Goal: Task Accomplishment & Management: Manage account settings

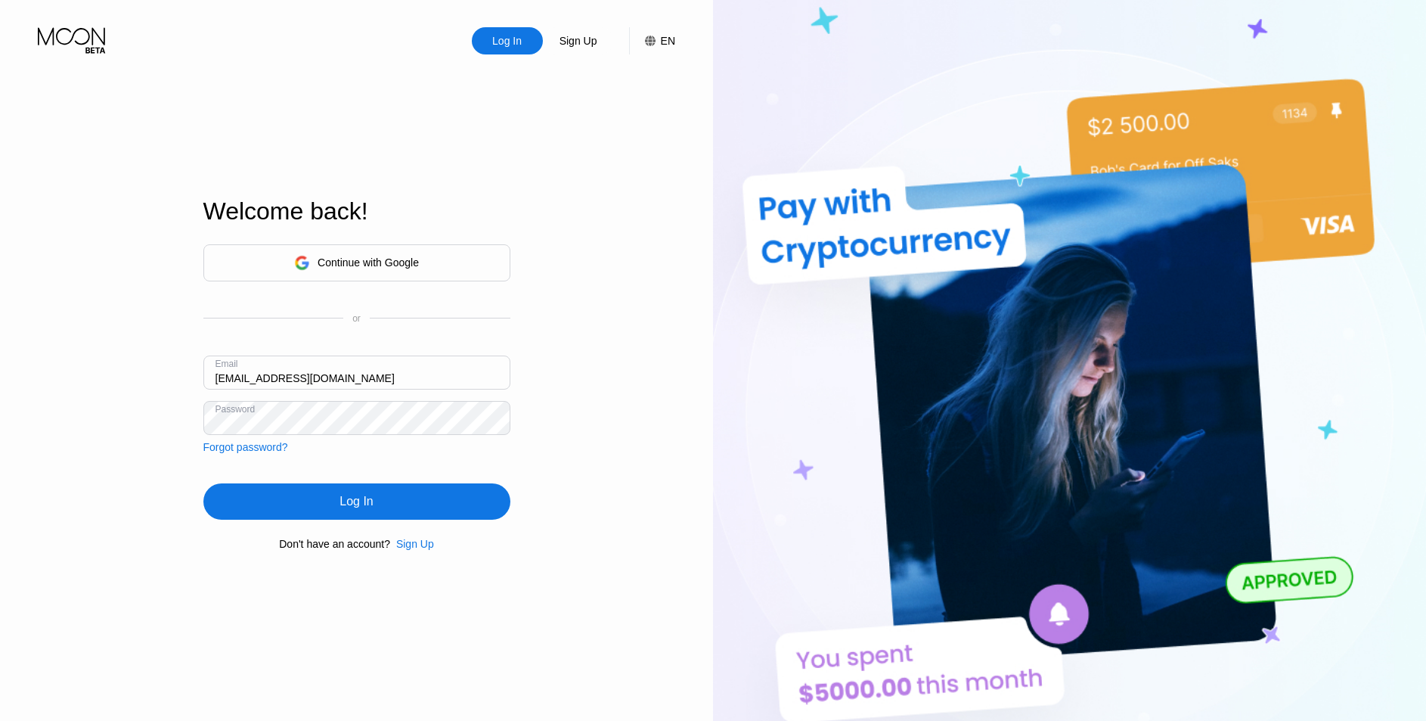
click at [105, 447] on div "Log In Sign Up EN Language Select an item Save Welcome back! Continue with Goog…" at bounding box center [356, 396] width 713 height 793
click at [291, 492] on div "Log In" at bounding box center [356, 501] width 307 height 36
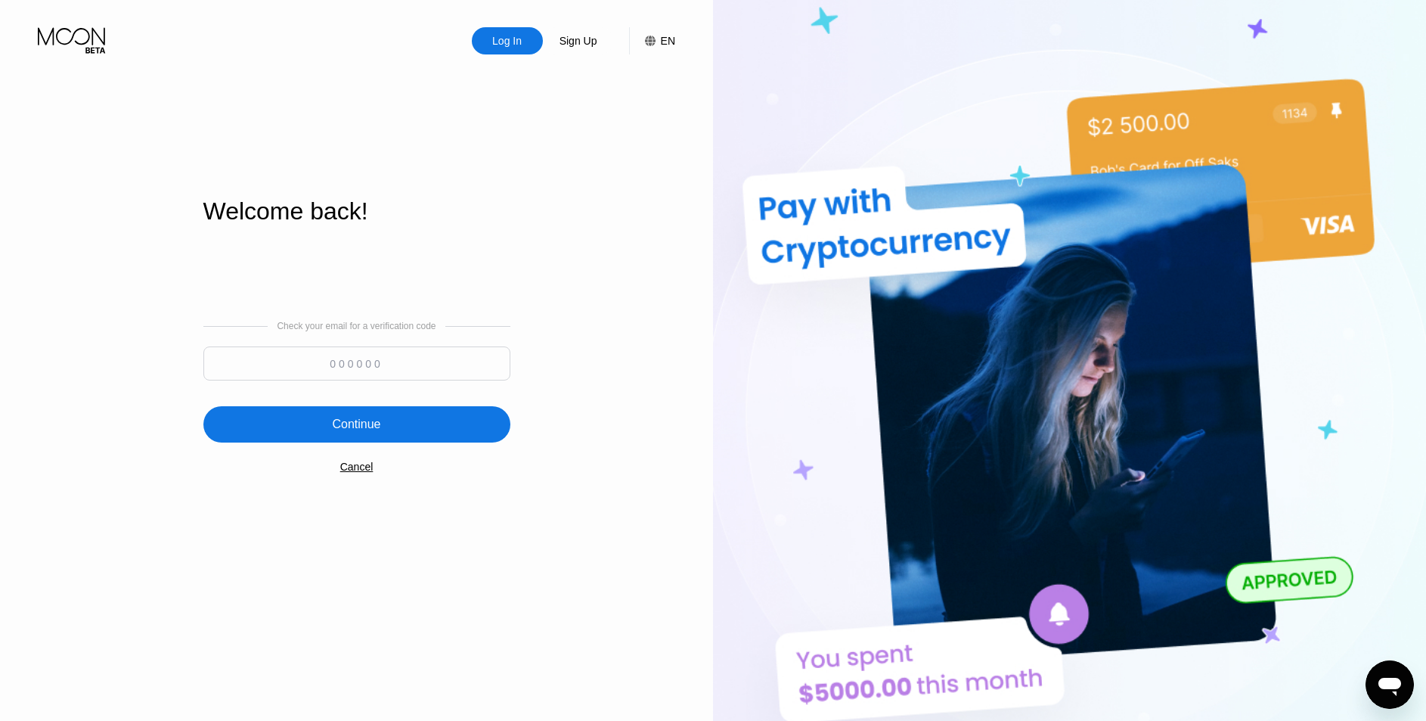
click at [369, 366] on input at bounding box center [356, 363] width 307 height 34
type input "101950"
click at [380, 442] on div "Continue" at bounding box center [356, 424] width 307 height 36
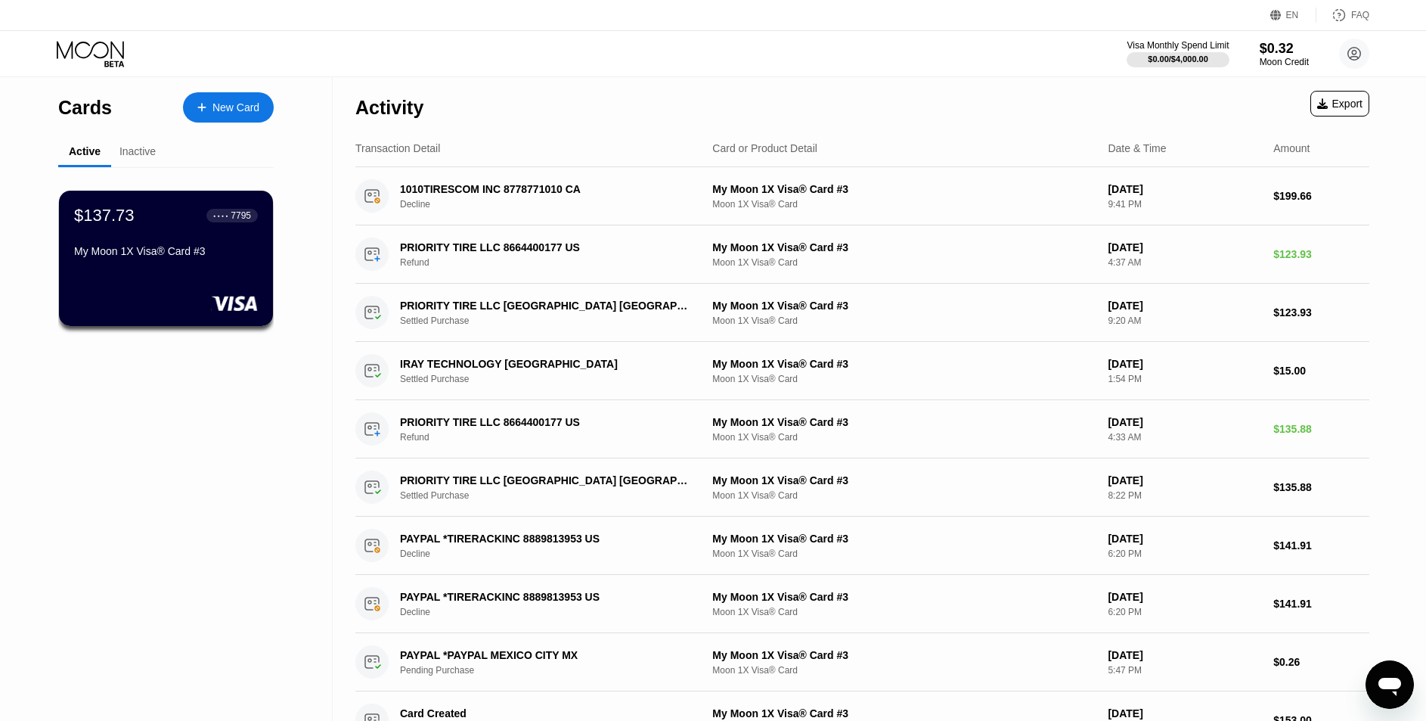
click at [234, 263] on div "My Moon 1X Visa® Card #3" at bounding box center [166, 254] width 184 height 18
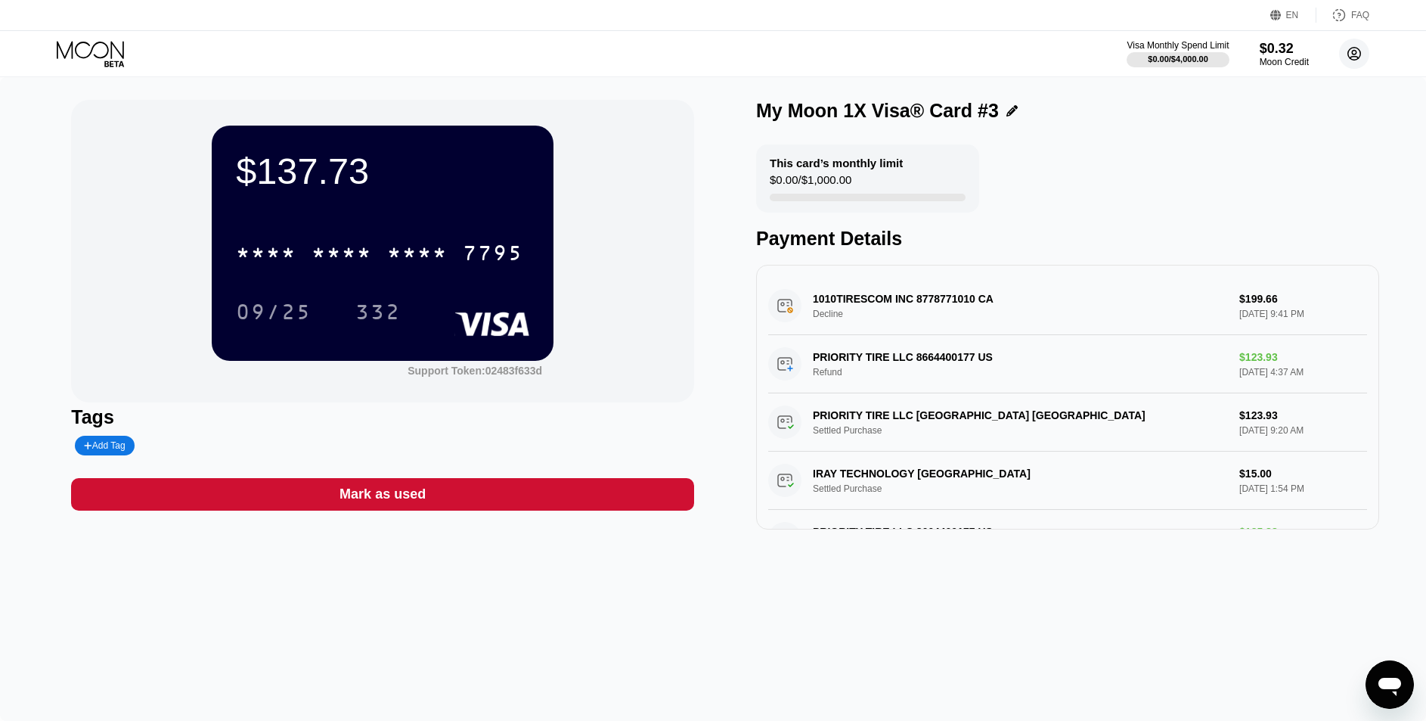
click at [1351, 59] on icon at bounding box center [1355, 54] width 13 height 13
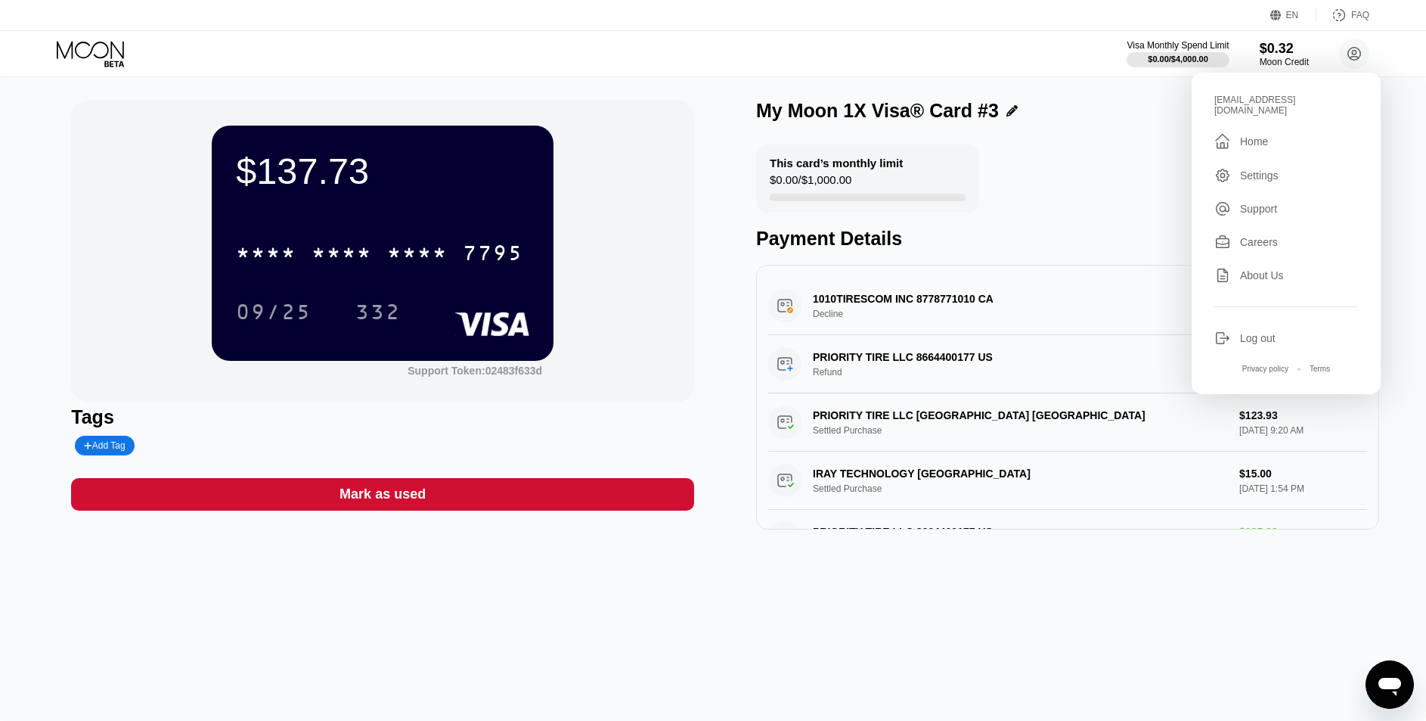
click at [1053, 66] on div "Visa Monthly Spend Limit $0.00 / $4,000.00 $0.32 Moon Credit yuanyibubudenggao@…" at bounding box center [713, 53] width 1426 height 45
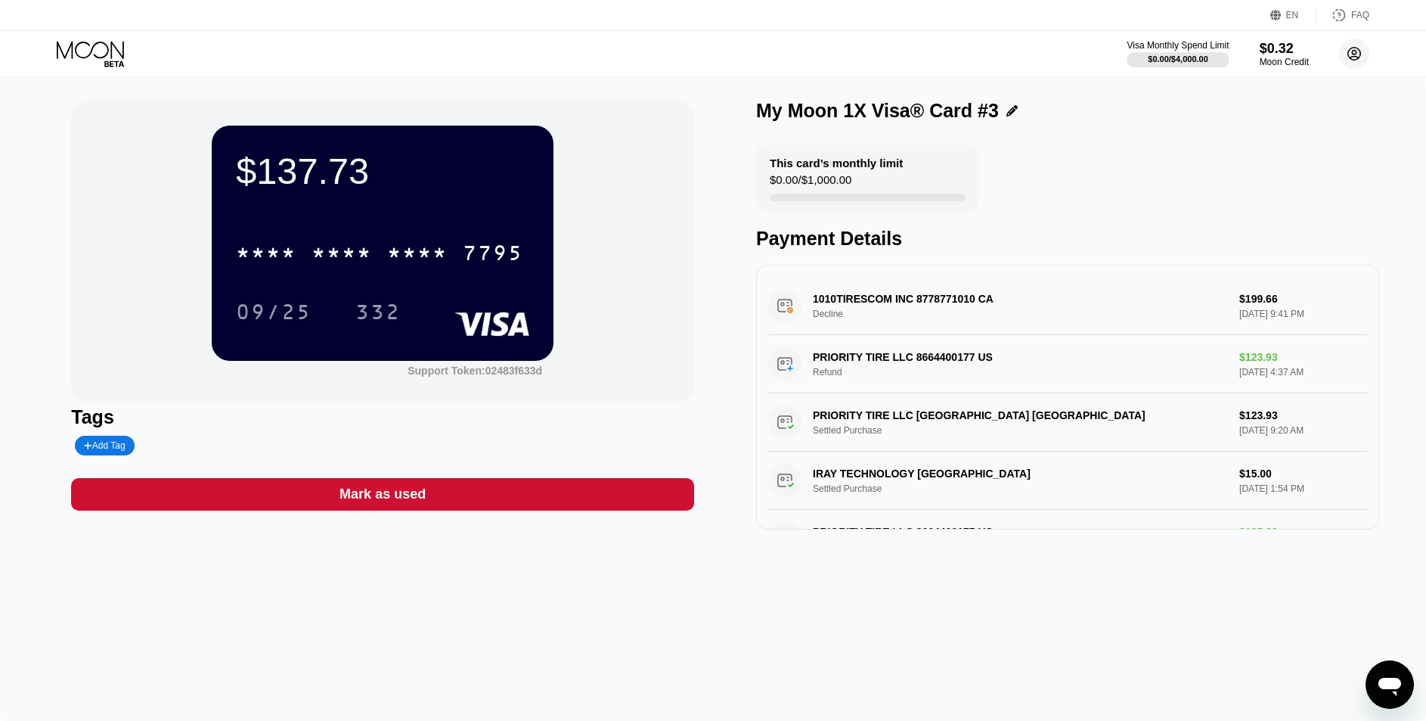
click at [1353, 61] on circle at bounding box center [1354, 54] width 30 height 30
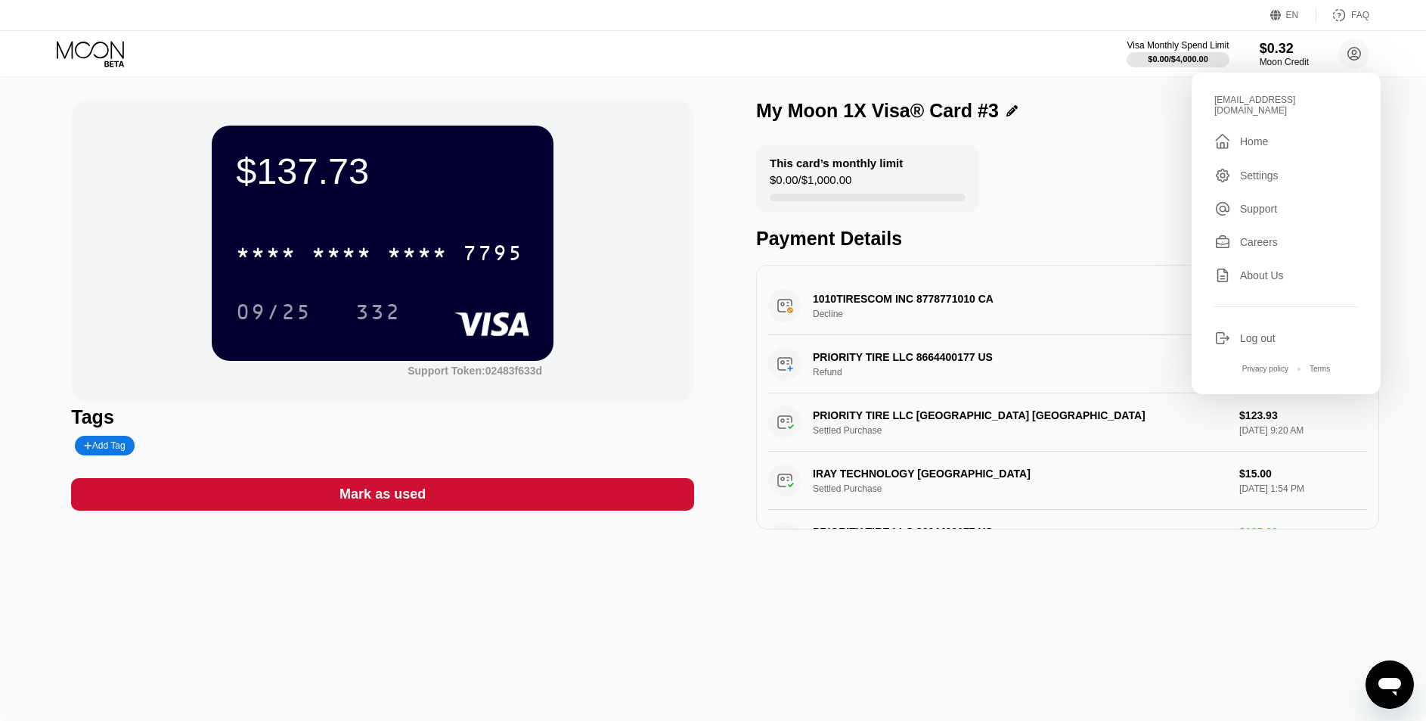
click at [1257, 330] on div "Log out" at bounding box center [1287, 338] width 144 height 17
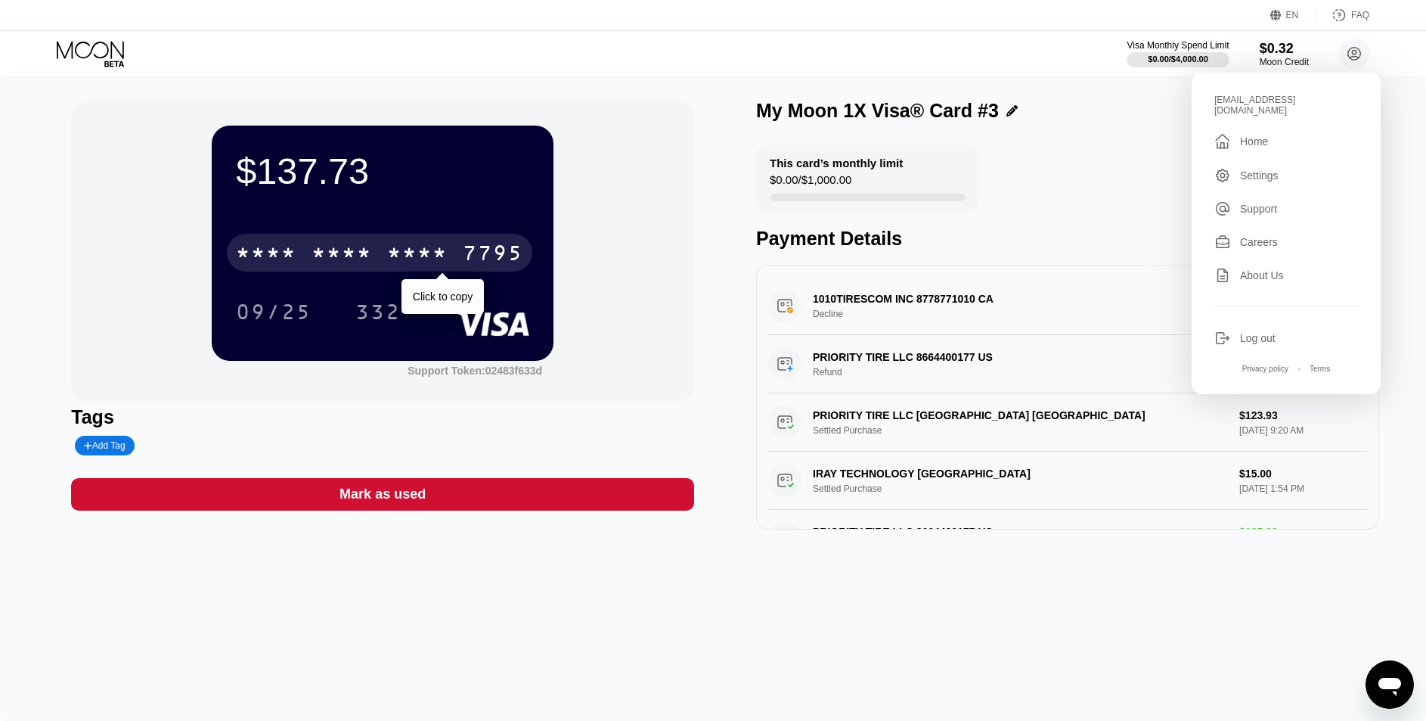
drag, startPoint x: 421, startPoint y: 250, endPoint x: 433, endPoint y: 218, distance: 34.0
click at [420, 250] on div "* * * *" at bounding box center [417, 255] width 61 height 24
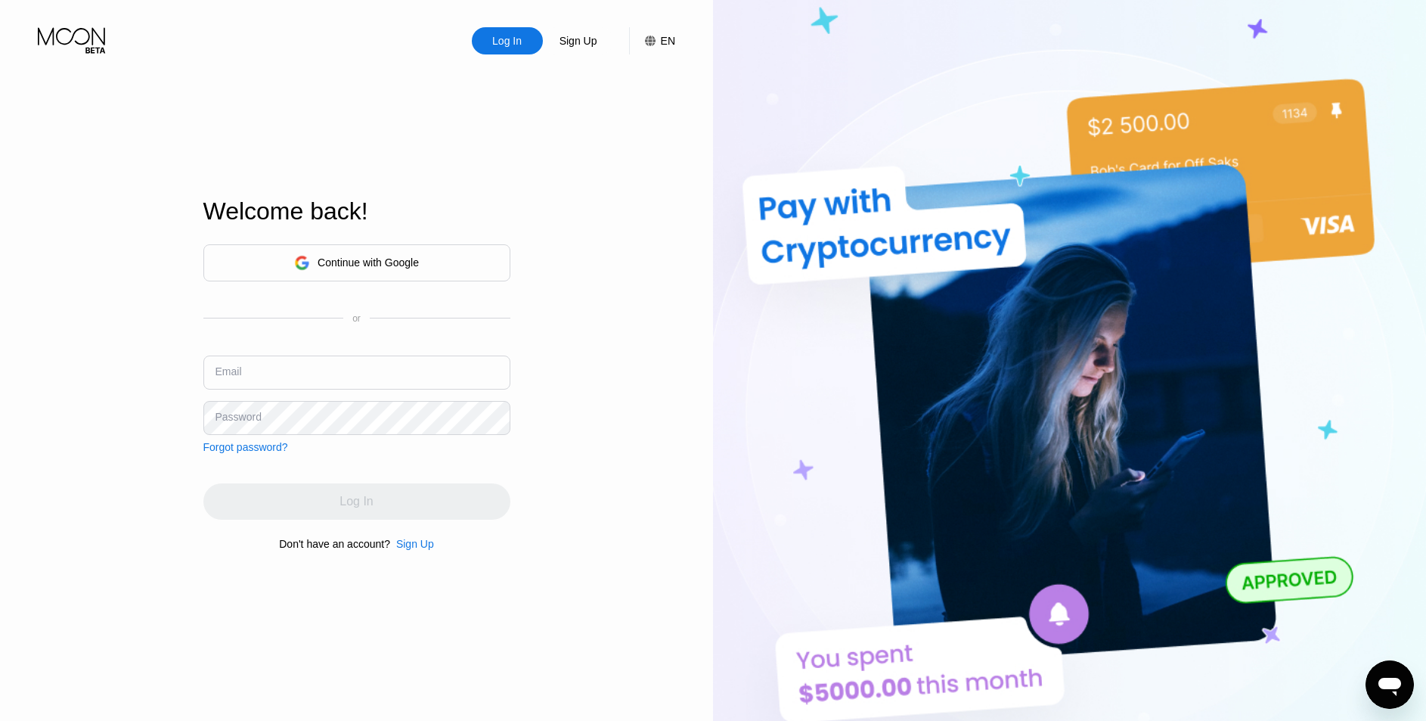
type input "[EMAIL_ADDRESS][DOMAIN_NAME]"
click at [138, 459] on div "Log In Sign Up EN Language Select an item Save Welcome back! Continue with Goog…" at bounding box center [356, 396] width 713 height 793
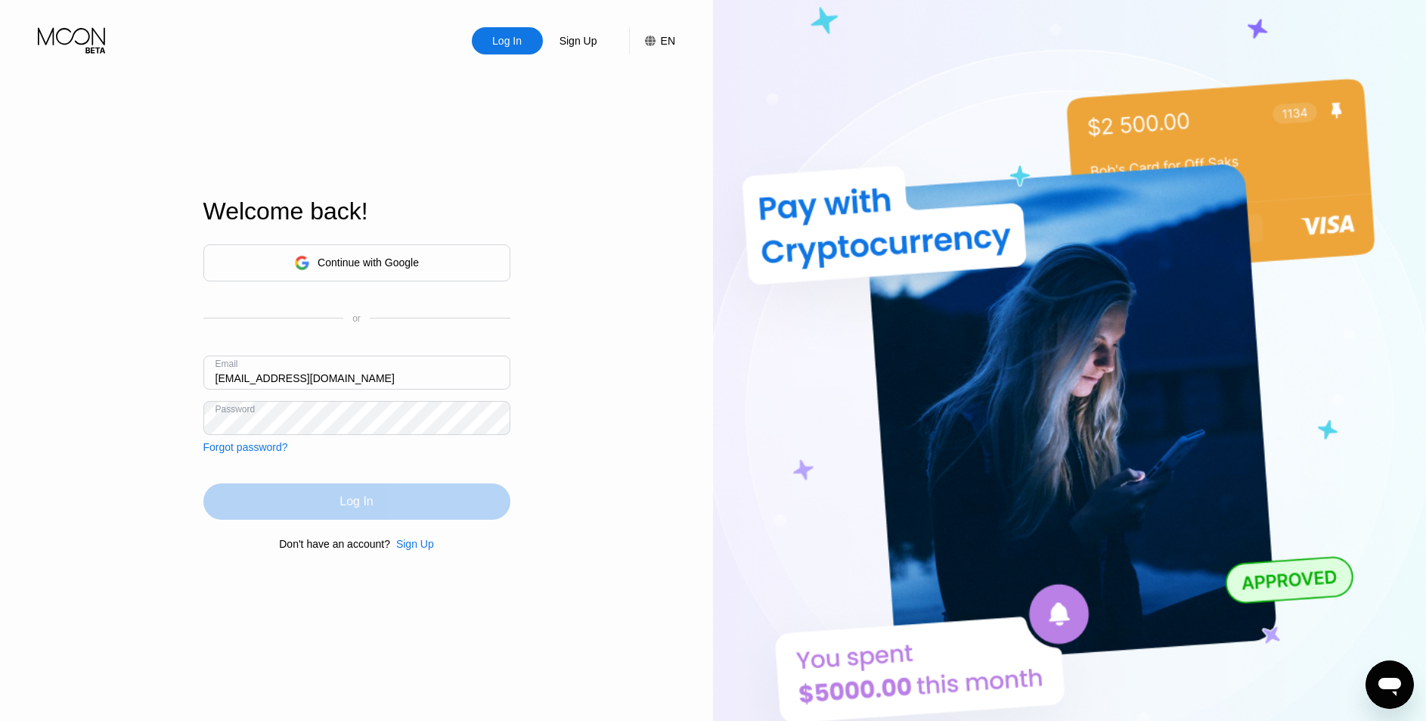
click at [339, 501] on div "Log In" at bounding box center [356, 501] width 307 height 36
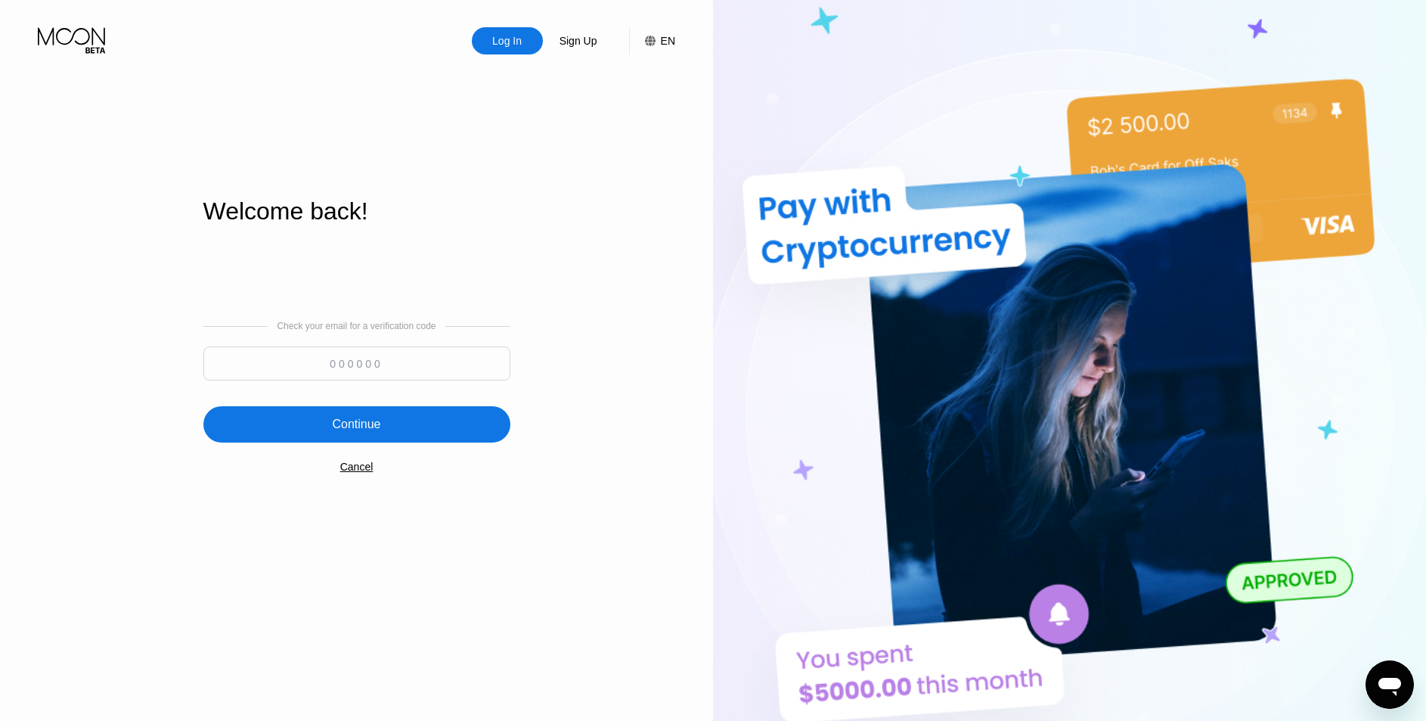
click at [343, 371] on input at bounding box center [356, 363] width 307 height 34
type input "173828"
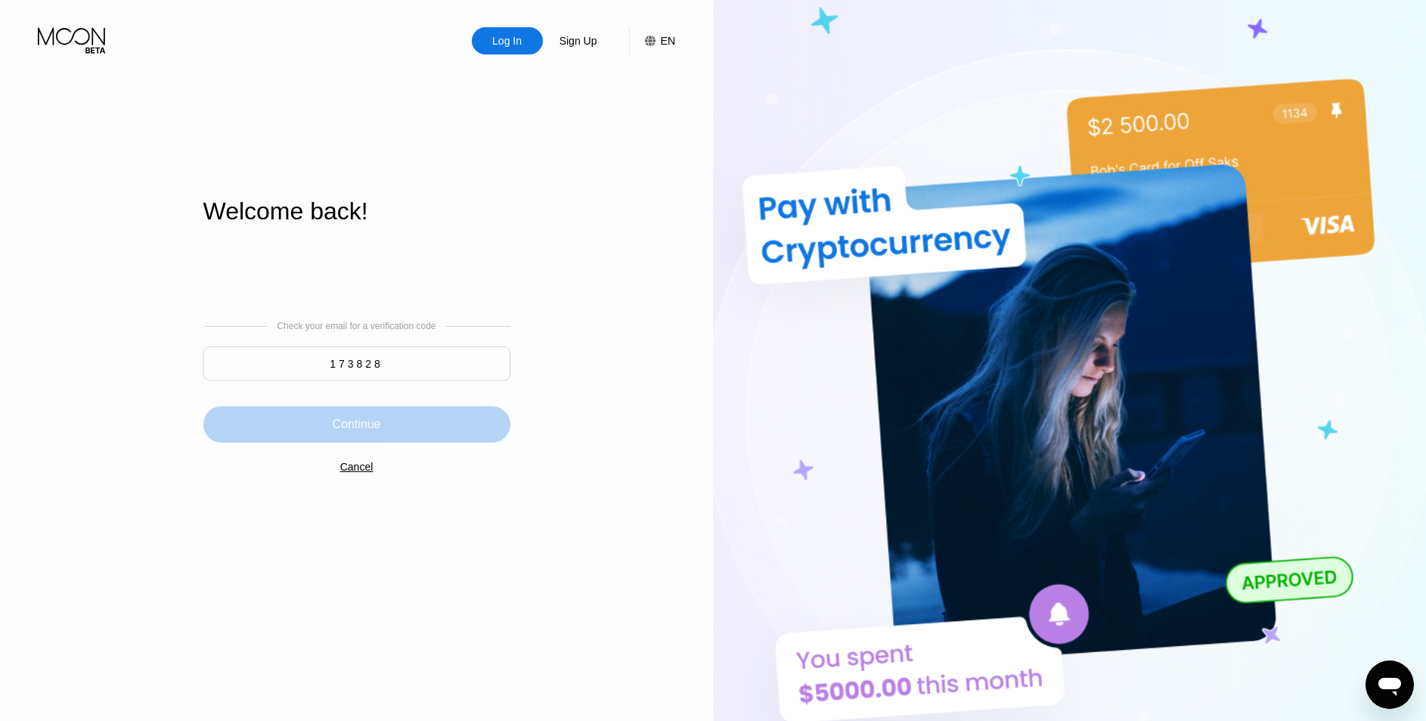
click at [326, 417] on div "Continue" at bounding box center [356, 424] width 307 height 36
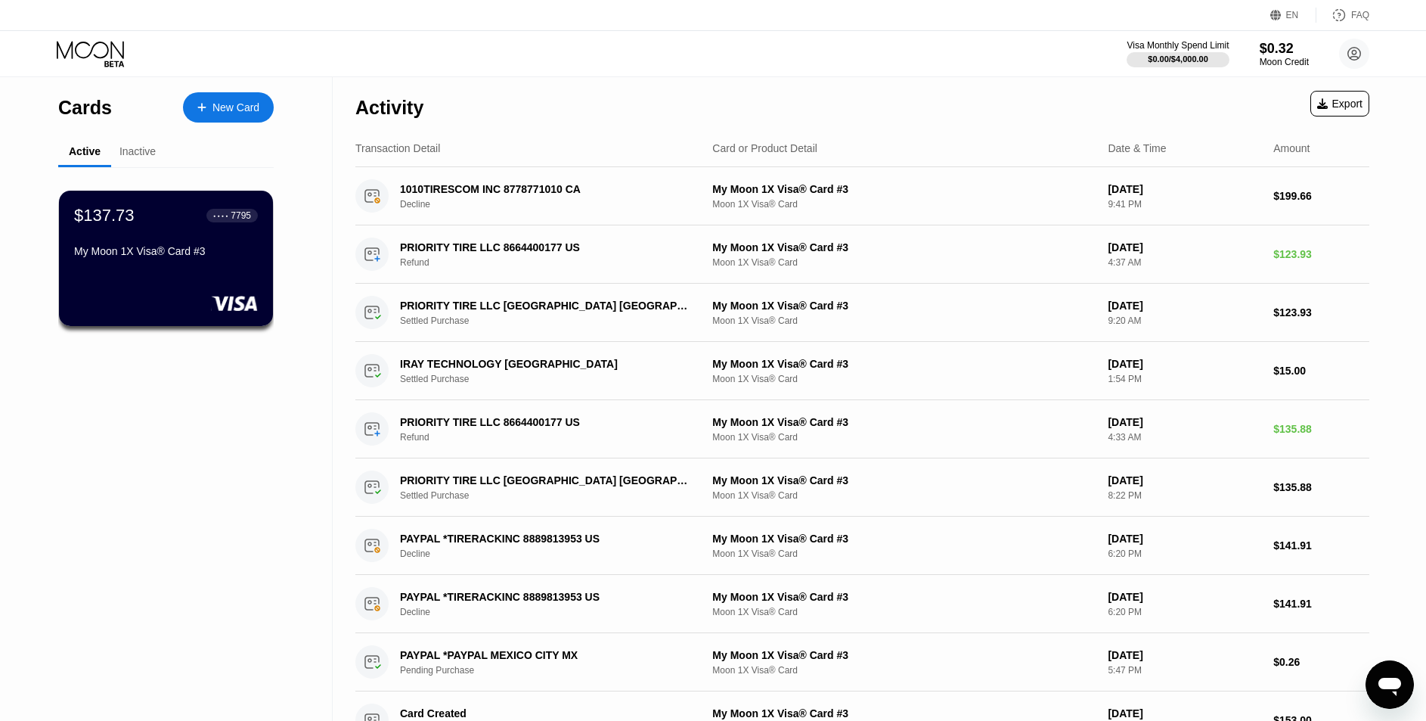
click at [169, 225] on div "$137.73 ● ● ● ● 7795" at bounding box center [166, 216] width 184 height 20
click at [194, 224] on div "$137.73 ● ● ● ● 7795" at bounding box center [165, 215] width 185 height 20
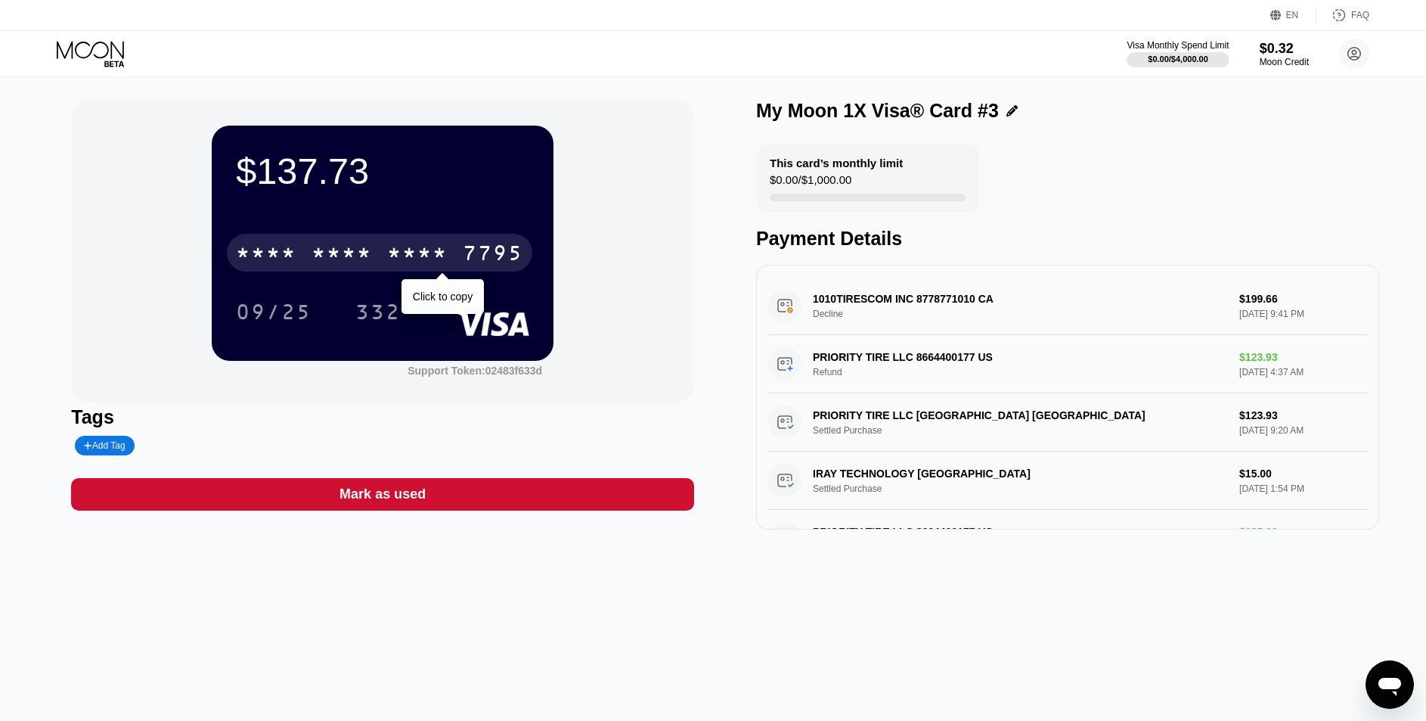
click at [411, 250] on div "* * * *" at bounding box center [417, 255] width 61 height 24
click at [1357, 57] on icon at bounding box center [1355, 54] width 8 height 8
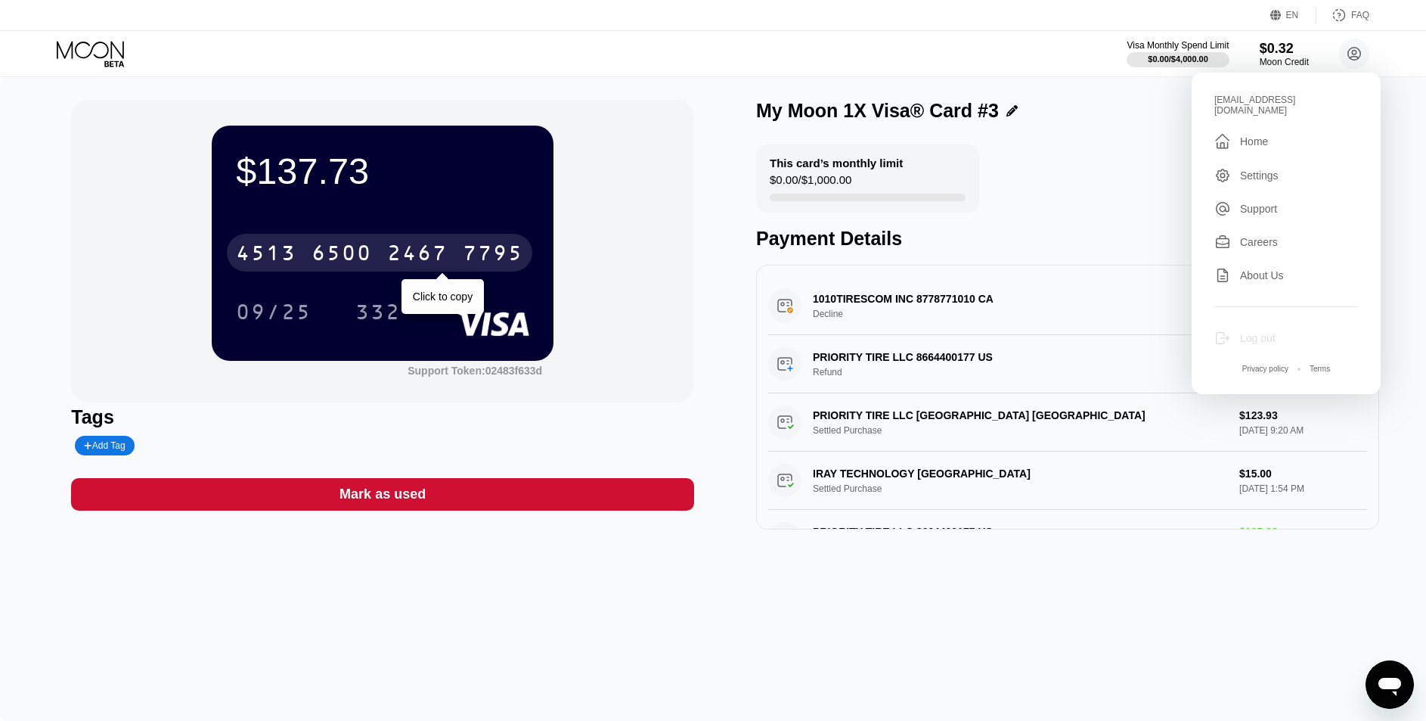
click at [1255, 333] on div "Log out" at bounding box center [1258, 338] width 36 height 12
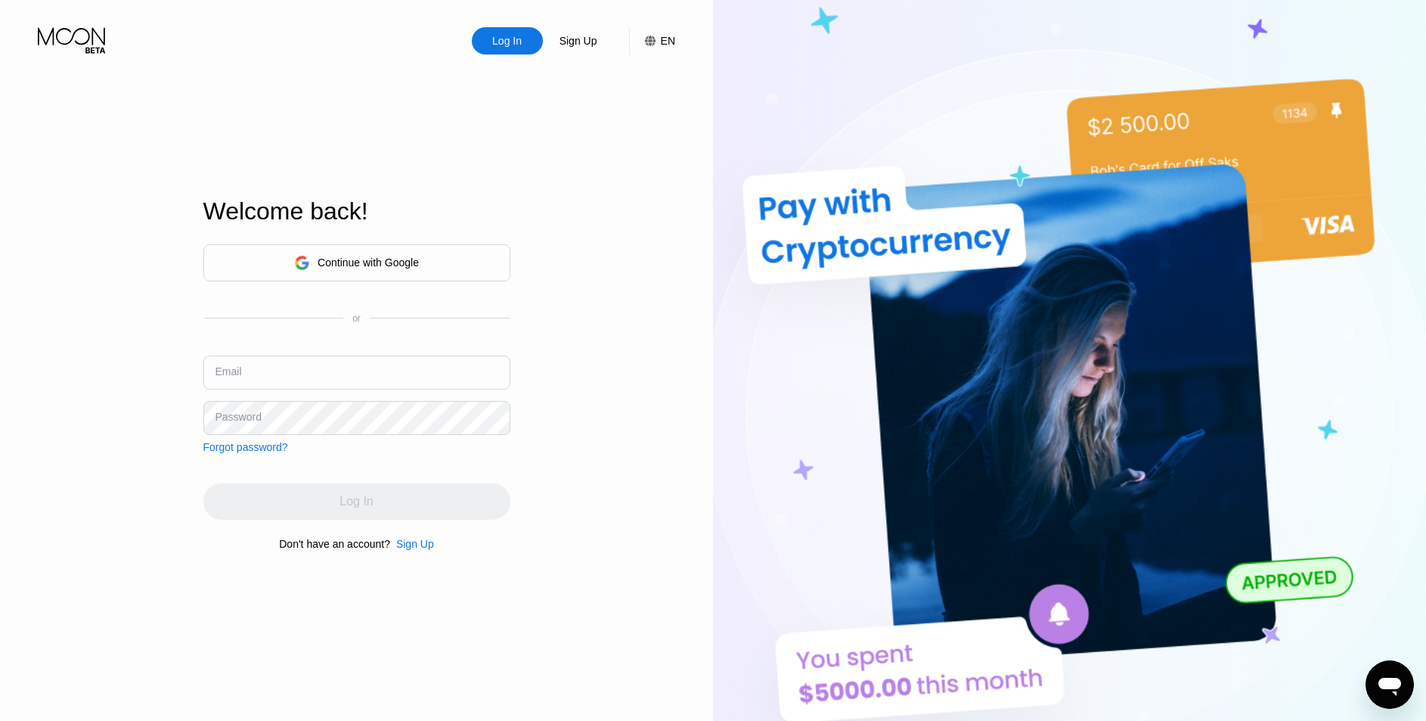
type input "[EMAIL_ADDRESS][DOMAIN_NAME]"
click at [378, 380] on input "[EMAIL_ADDRESS][DOMAIN_NAME]" at bounding box center [356, 372] width 307 height 34
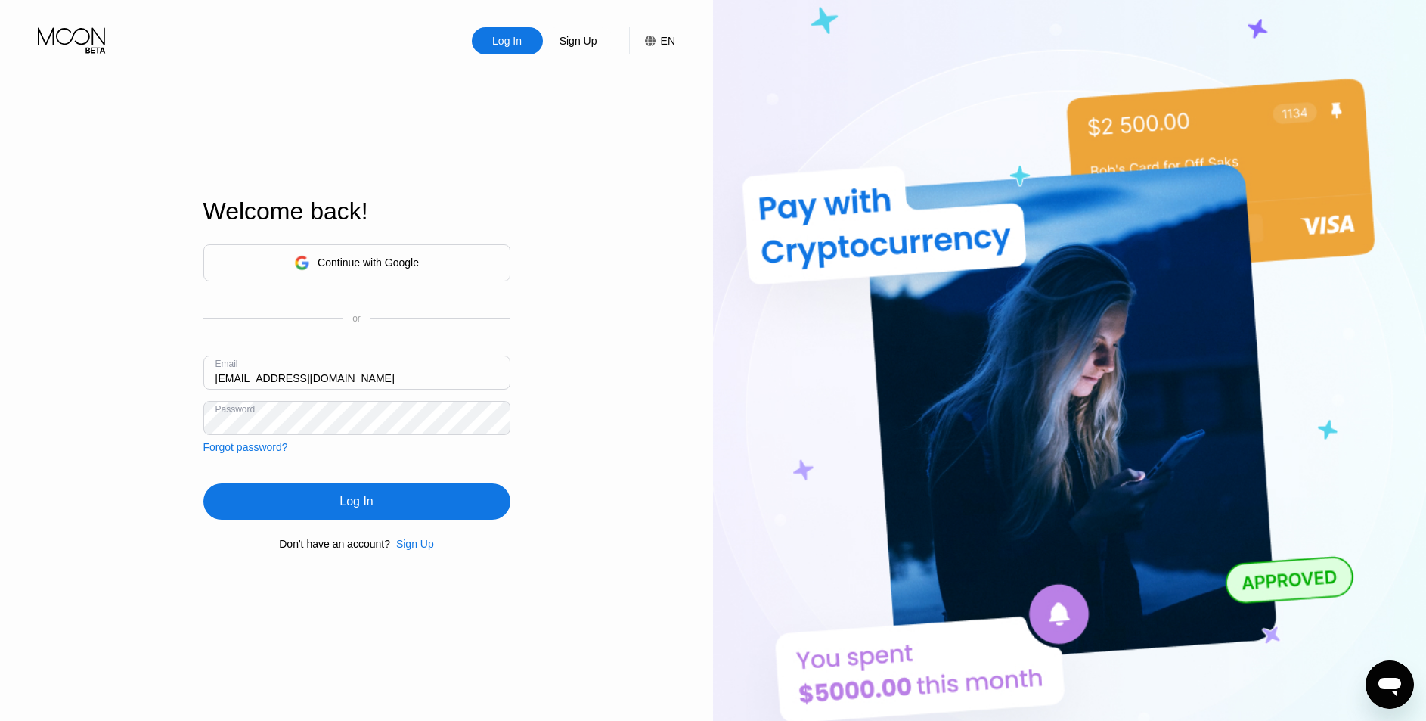
drag, startPoint x: 383, startPoint y: 374, endPoint x: 9, endPoint y: 373, distance: 373.6
click at [9, 373] on div "Log In Sign Up EN Language Select an item Save Welcome back! Continue with Goog…" at bounding box center [356, 396] width 713 height 793
type input "[EMAIL_ADDRESS][DOMAIN_NAME]"
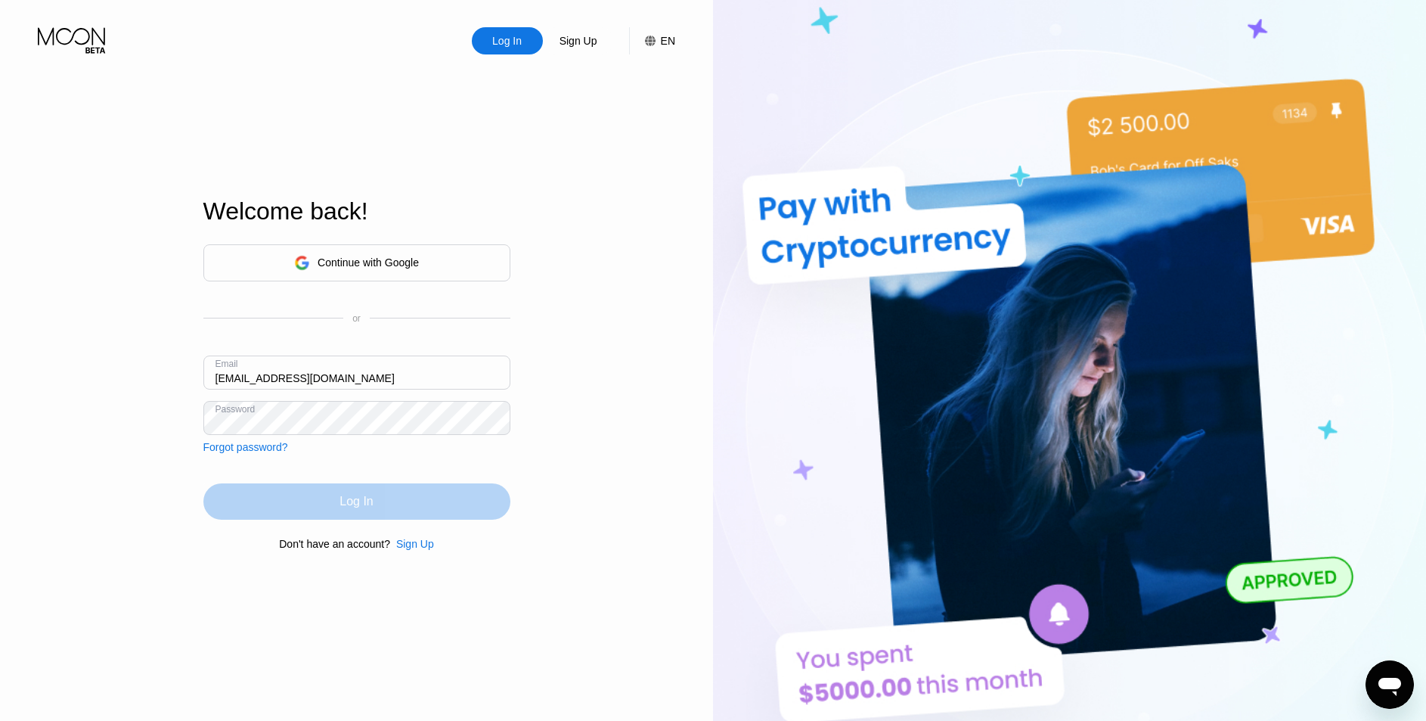
click at [299, 511] on div "Log In" at bounding box center [356, 501] width 307 height 36
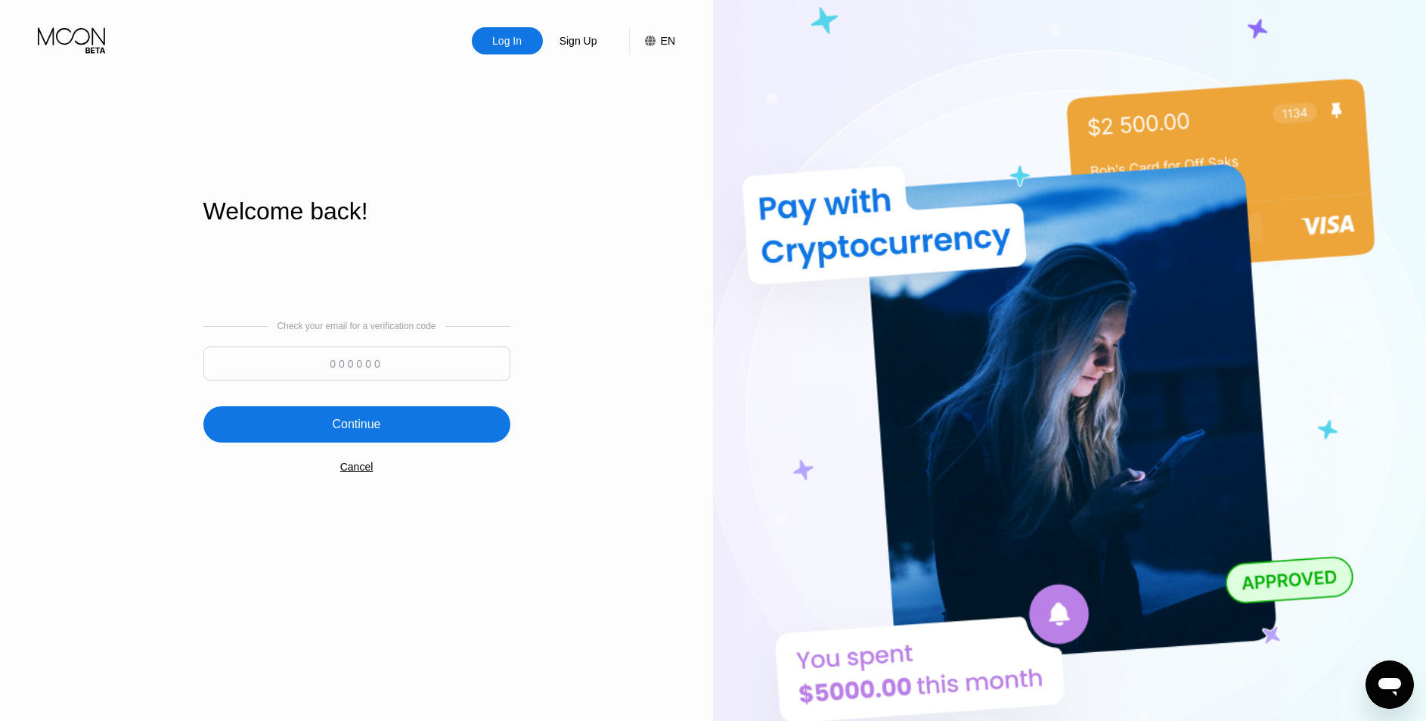
click at [342, 372] on input at bounding box center [356, 363] width 307 height 34
type input "554422"
click at [358, 420] on div "Continue" at bounding box center [356, 424] width 48 height 15
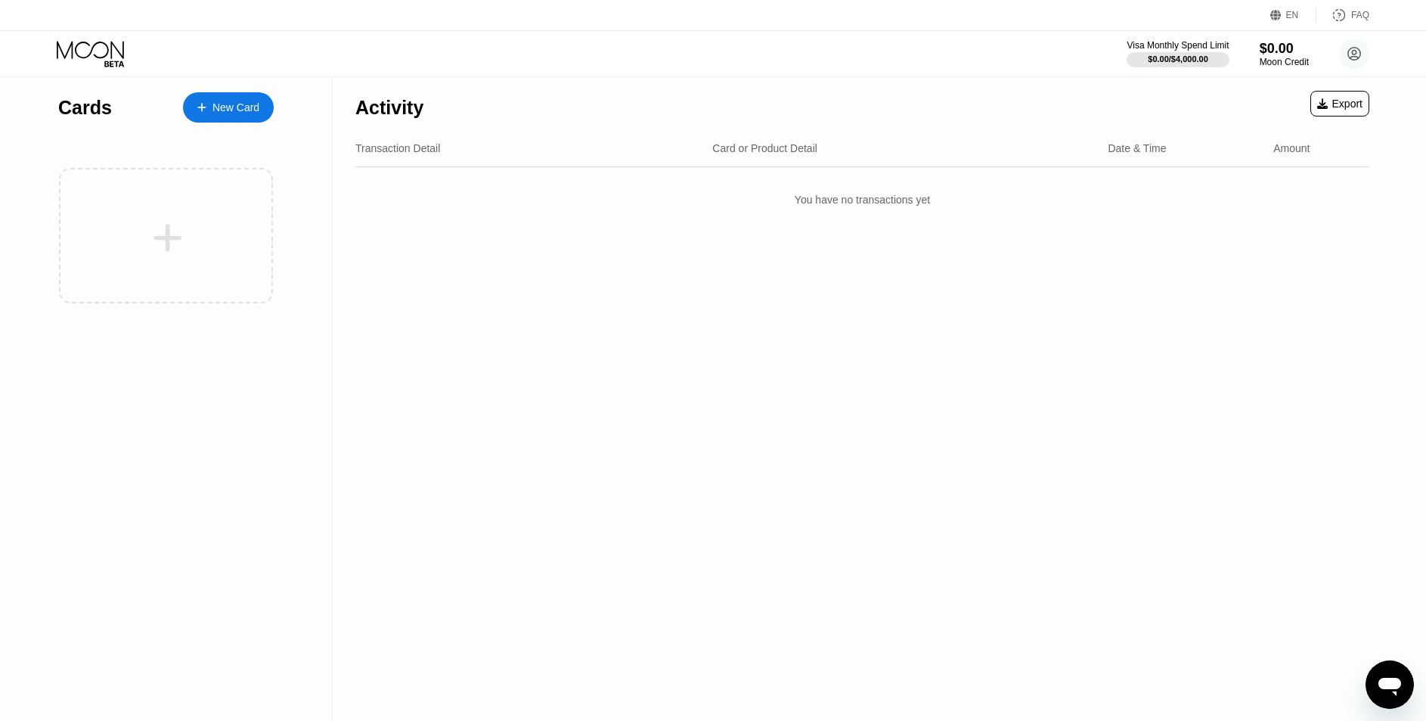
click at [67, 103] on div "Cards" at bounding box center [85, 108] width 54 height 22
click at [898, 221] on div "You have no transactions yet" at bounding box center [862, 199] width 1014 height 42
click at [902, 204] on div "You have no transactions yet" at bounding box center [862, 199] width 1014 height 42
click at [1361, 57] on icon at bounding box center [1355, 54] width 13 height 13
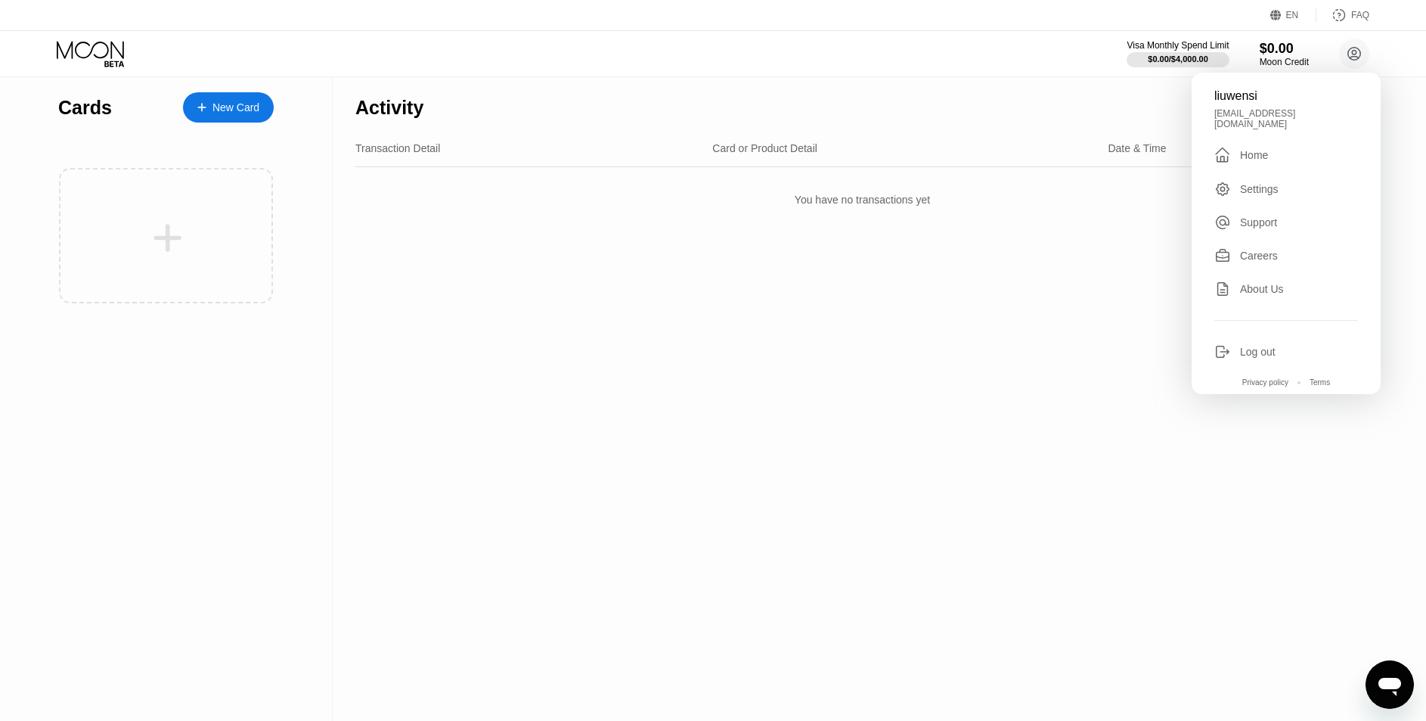
click at [1275, 346] on div "Log out" at bounding box center [1258, 352] width 36 height 12
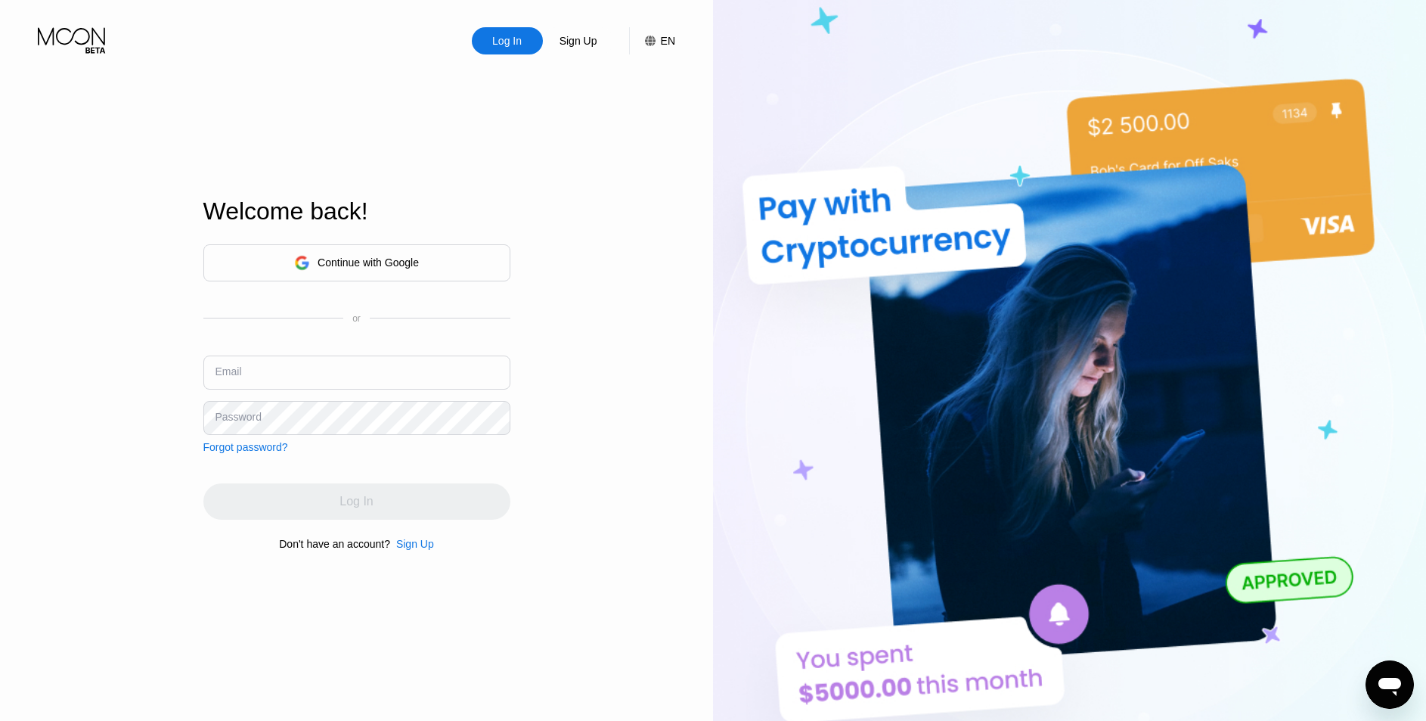
type input "[EMAIL_ADDRESS][DOMAIN_NAME]"
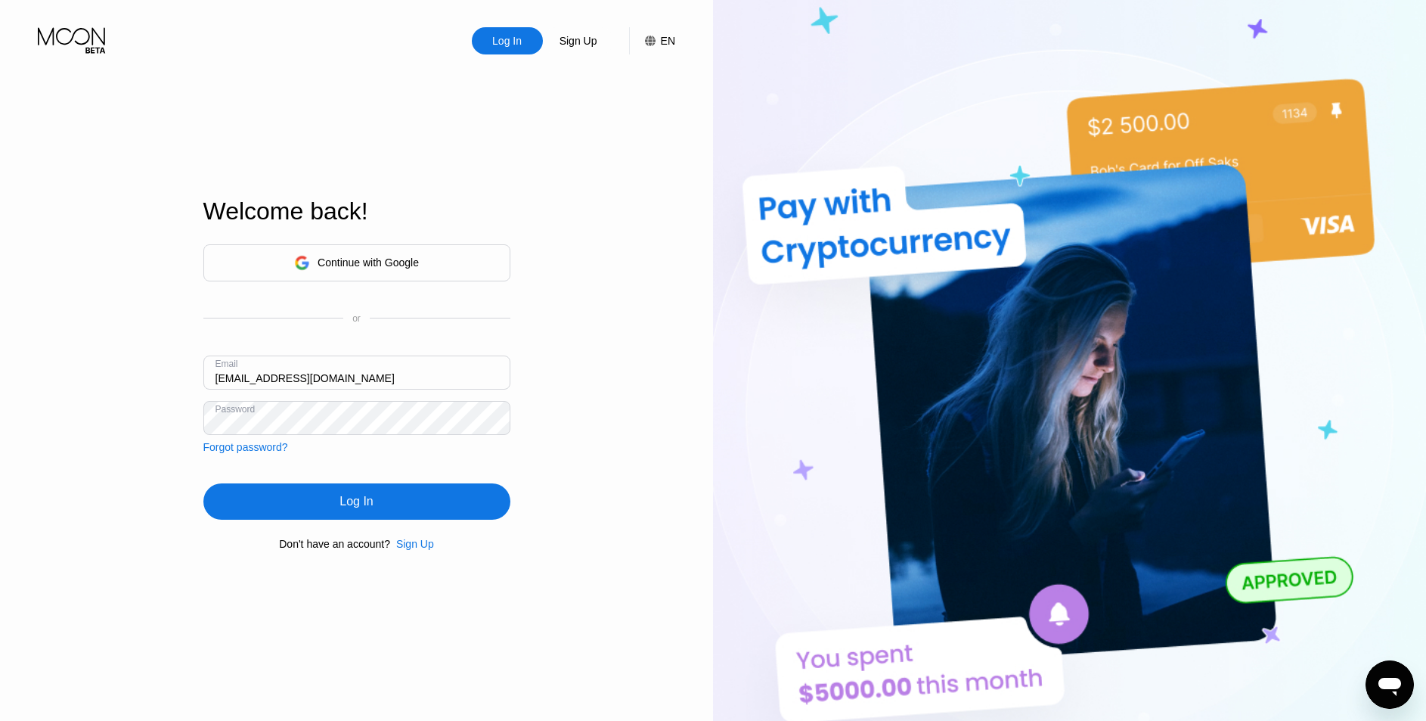
click at [383, 360] on input "[EMAIL_ADDRESS][DOMAIN_NAME]" at bounding box center [356, 372] width 307 height 34
drag, startPoint x: 104, startPoint y: 407, endPoint x: 104, endPoint y: 415, distance: 8.4
click at [104, 407] on div "Log In Sign Up EN Language Select an item Save Welcome back! Continue with Goog…" at bounding box center [356, 396] width 713 height 793
